Goal: Information Seeking & Learning: Find specific fact

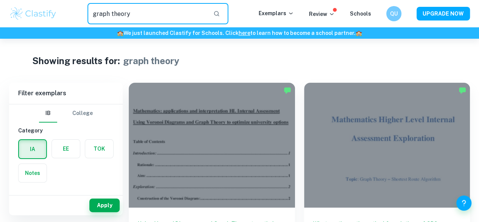
drag, startPoint x: 167, startPoint y: 13, endPoint x: 19, endPoint y: 14, distance: 148.5
click at [19, 14] on div "graph theory ​ Exemplars Review Schools QU UPGRADE NOW" at bounding box center [239, 13] width 479 height 21
paste input "queuing theory"
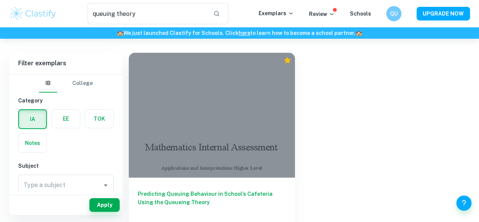
scroll to position [30, 0]
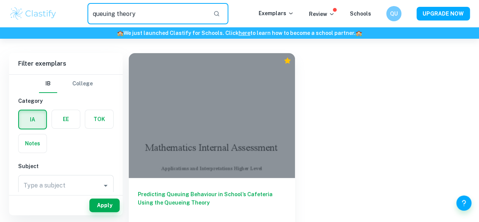
drag, startPoint x: 194, startPoint y: 12, endPoint x: 50, endPoint y: 17, distance: 144.4
click at [50, 17] on div "queuing theory ​ Exemplars Review Schools QU UPGRADE NOW" at bounding box center [239, 13] width 479 height 21
type input "cafeteria"
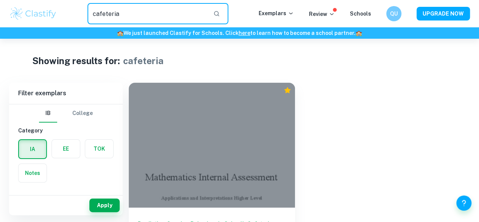
drag, startPoint x: 201, startPoint y: 18, endPoint x: 19, endPoint y: 4, distance: 182.3
click at [19, 4] on div "cafeteria ​ Exemplars Review Schools QU UPGRADE NOW" at bounding box center [239, 13] width 479 height 21
type input "canteen"
